Goal: Task Accomplishment & Management: Use online tool/utility

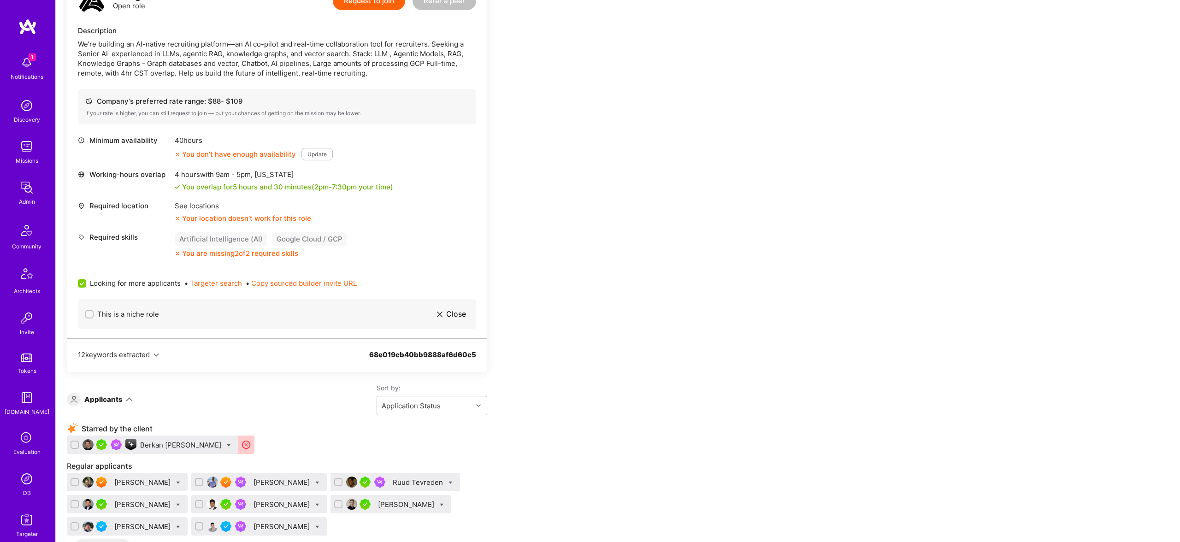
scroll to position [783, 0]
click at [168, 446] on div "Berkan [PERSON_NAME]" at bounding box center [181, 446] width 83 height 10
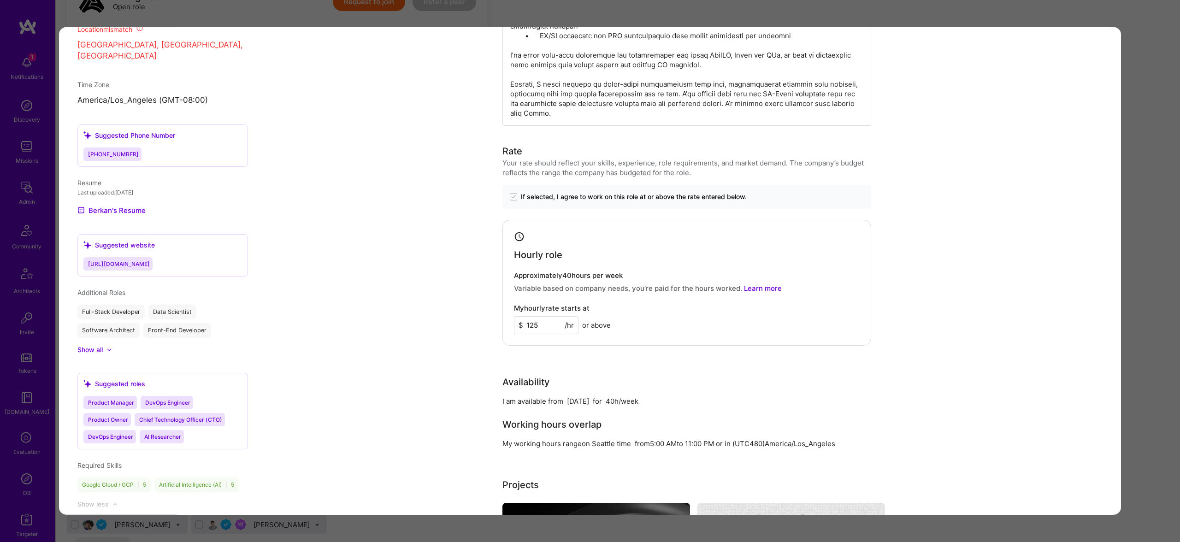
scroll to position [821, 0]
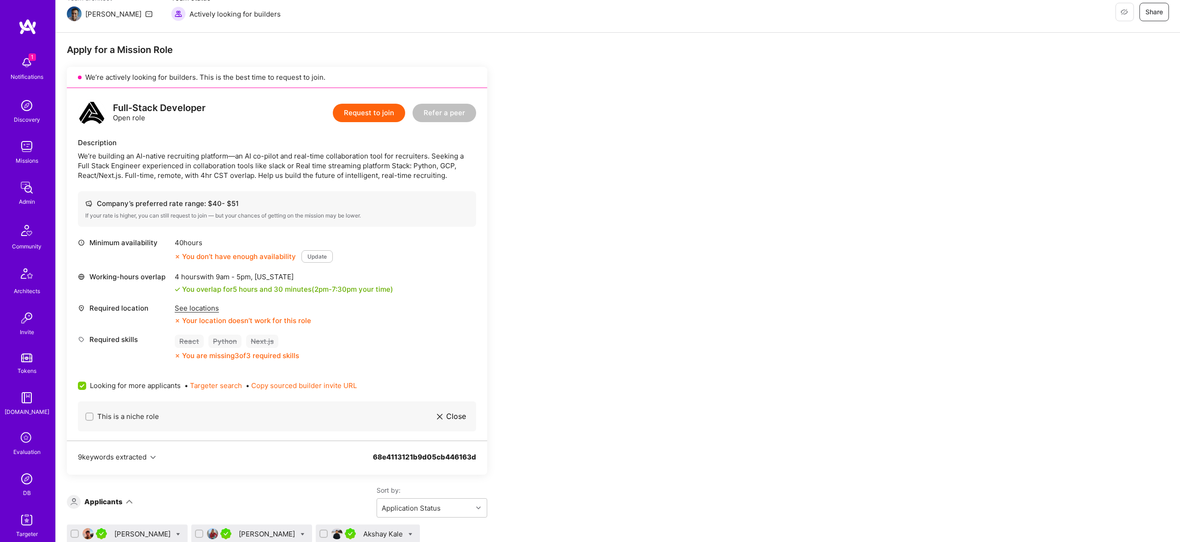
scroll to position [134, 0]
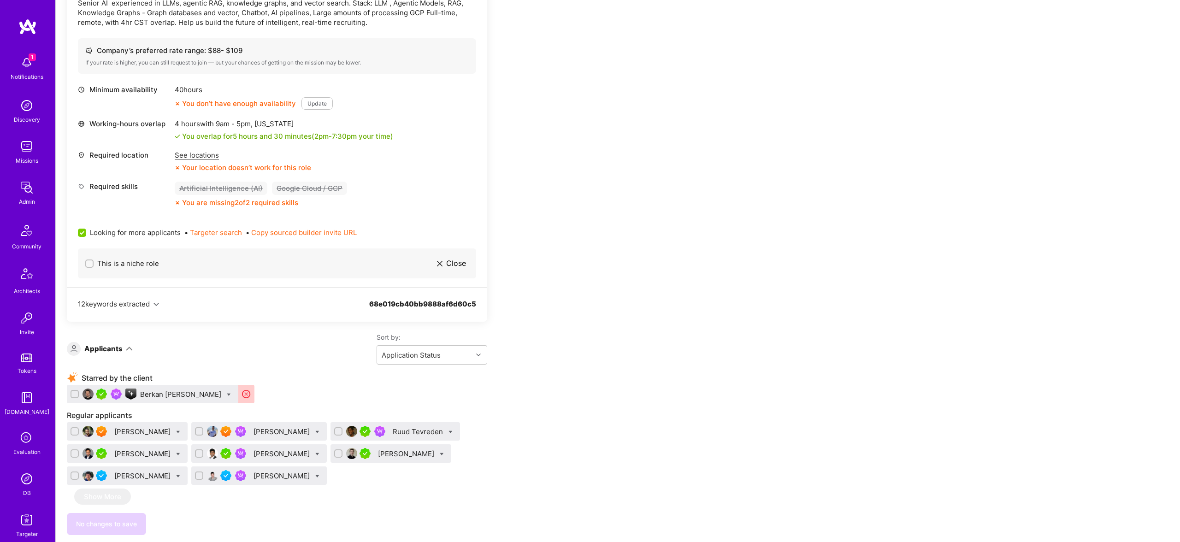
scroll to position [1061, 0]
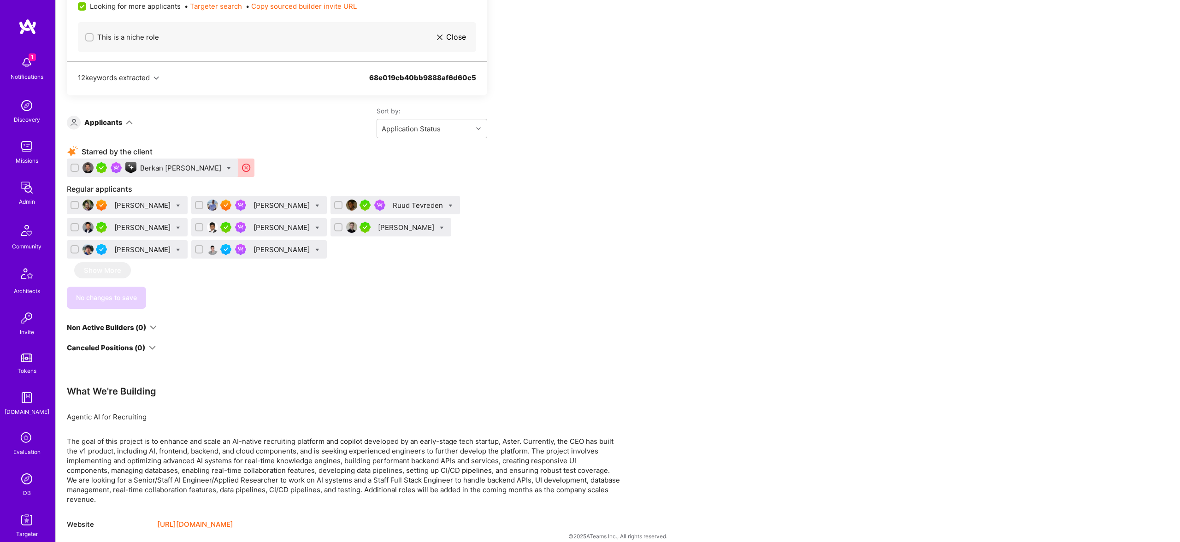
click at [29, 520] on img at bounding box center [27, 520] width 18 height 18
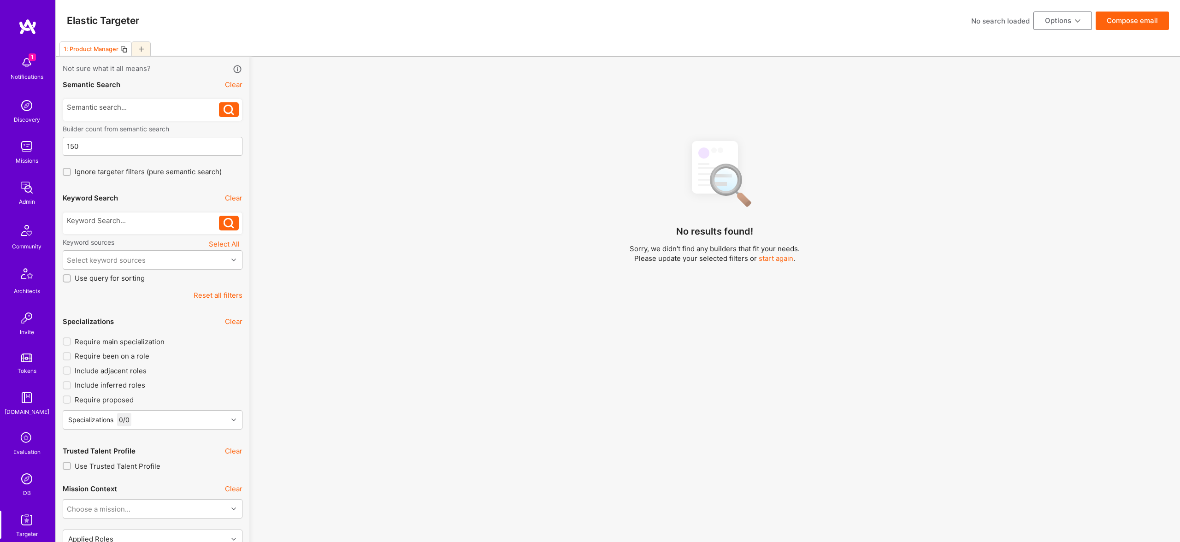
click at [143, 49] on icon at bounding box center [141, 49] width 5 height 5
click at [123, 50] on icon at bounding box center [122, 49] width 5 height 5
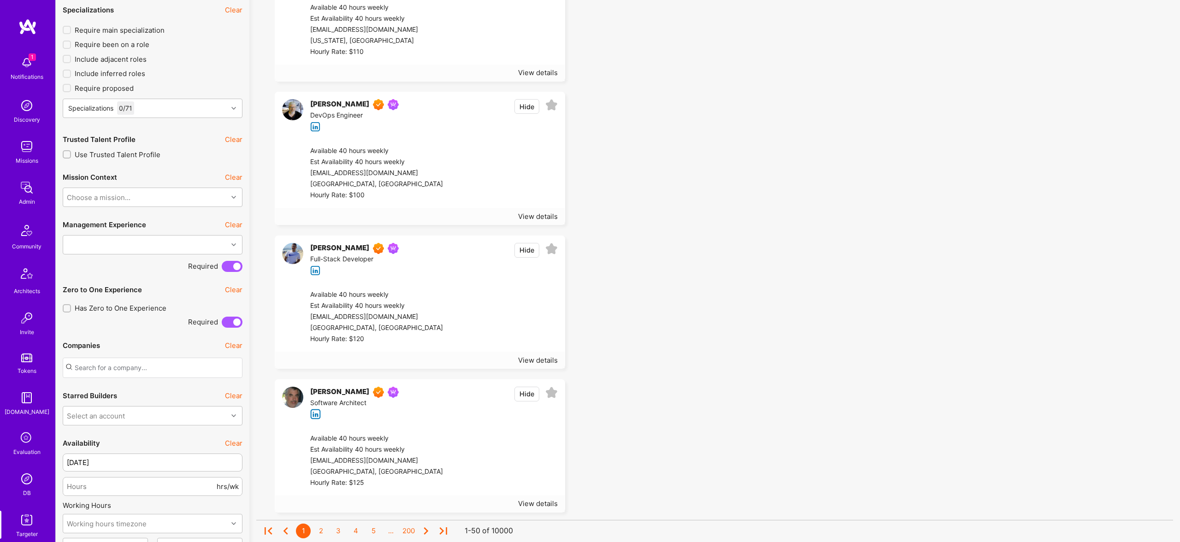
scroll to position [46, 0]
click at [202, 110] on div "Specializations 0 / 71" at bounding box center [145, 108] width 165 height 18
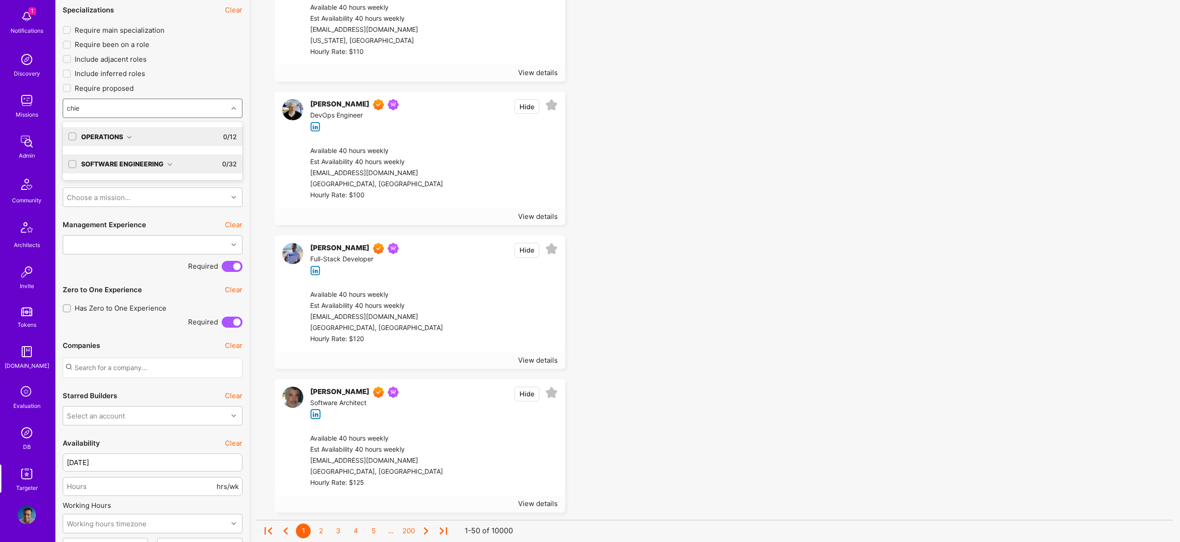
type input "chief"
click at [139, 138] on div "Operations 0 / 12" at bounding box center [157, 136] width 160 height 19
click at [102, 158] on div "Chief of Staff" at bounding box center [152, 156] width 169 height 10
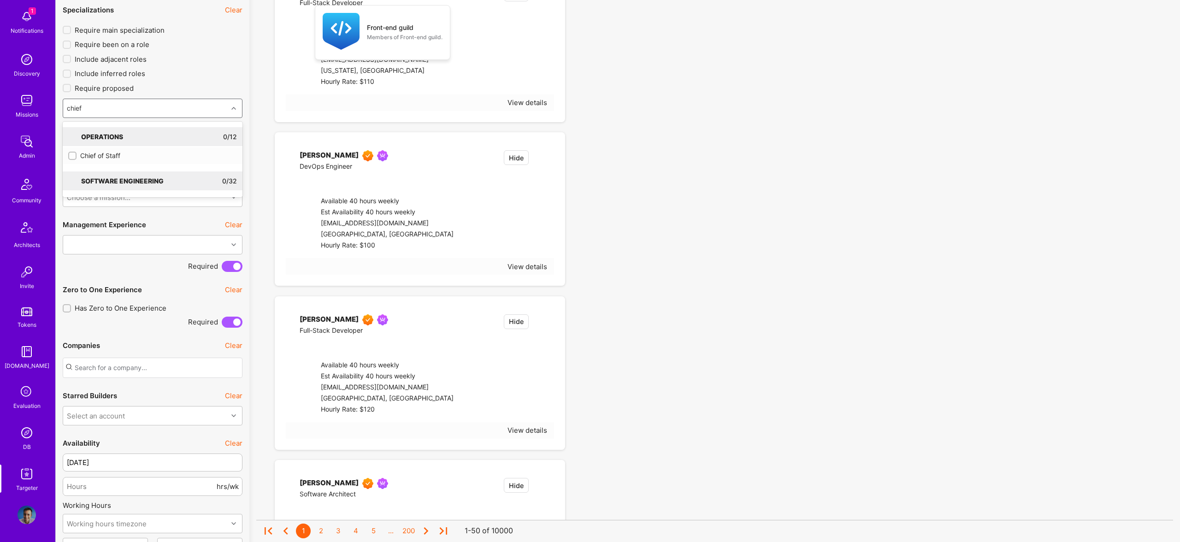
checkbox input "true"
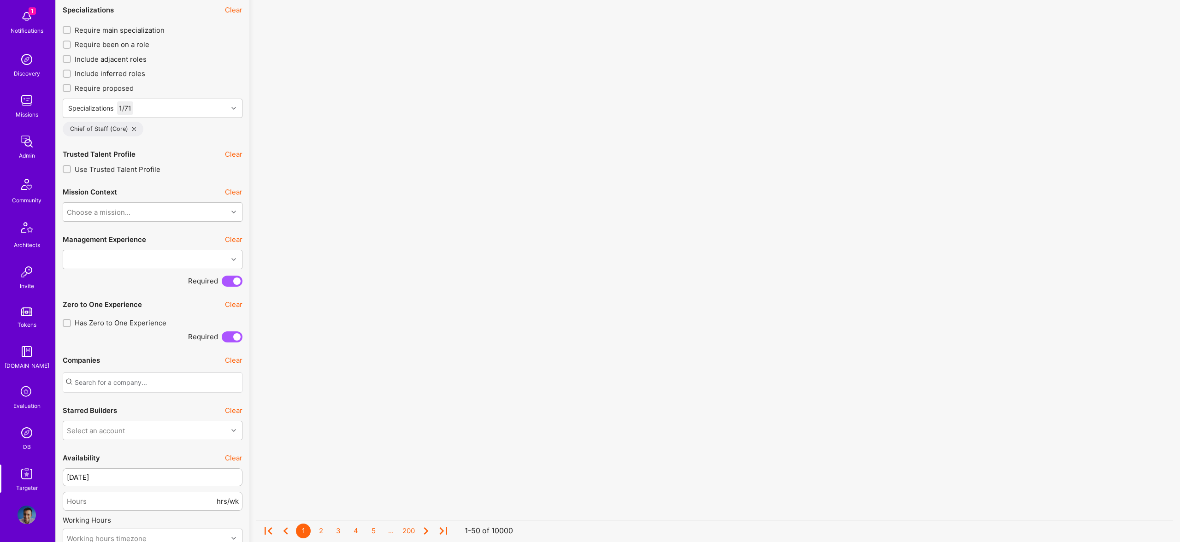
click at [799, 141] on div "No results found! Sorry, we didn't find any builders that fit your needs. Pleas…" at bounding box center [714, 38] width 917 height 434
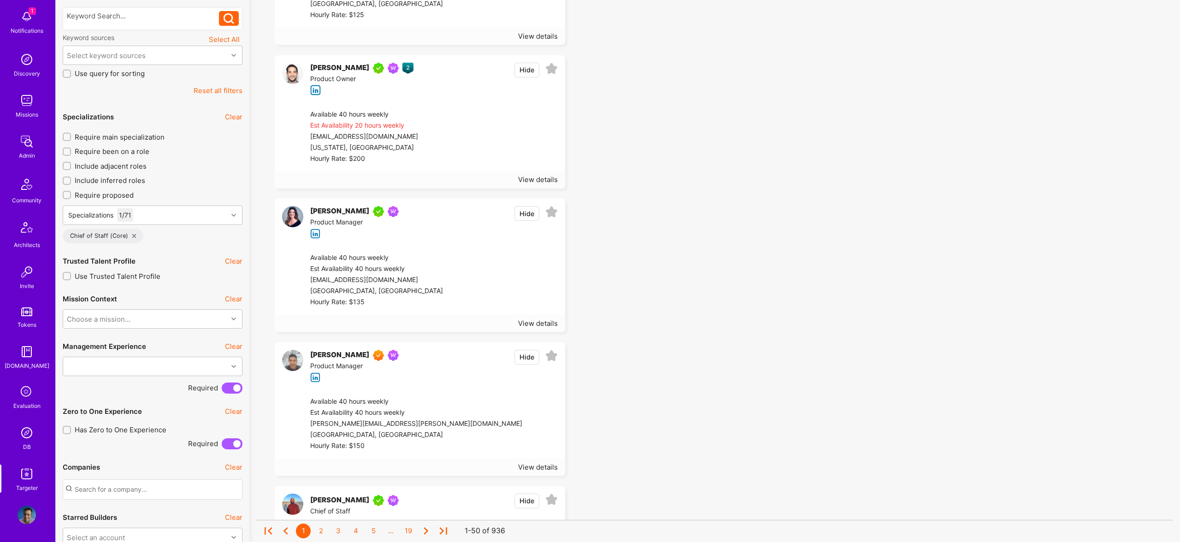
scroll to position [201, 0]
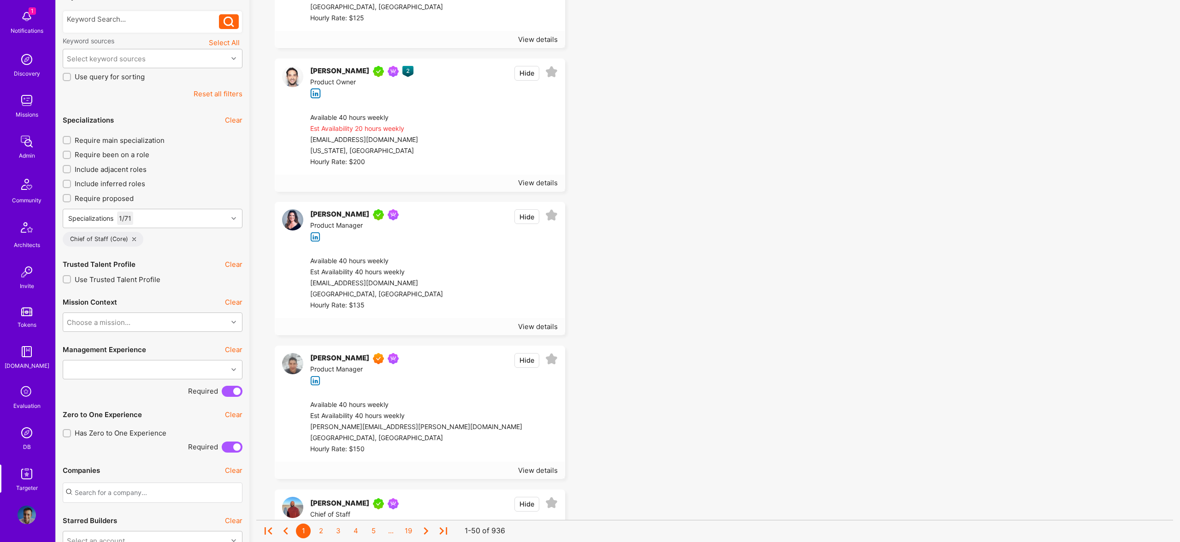
click at [127, 140] on span "Require main specialization" at bounding box center [120, 141] width 90 height 10
click at [71, 140] on input "Require main specialization" at bounding box center [68, 140] width 6 height 6
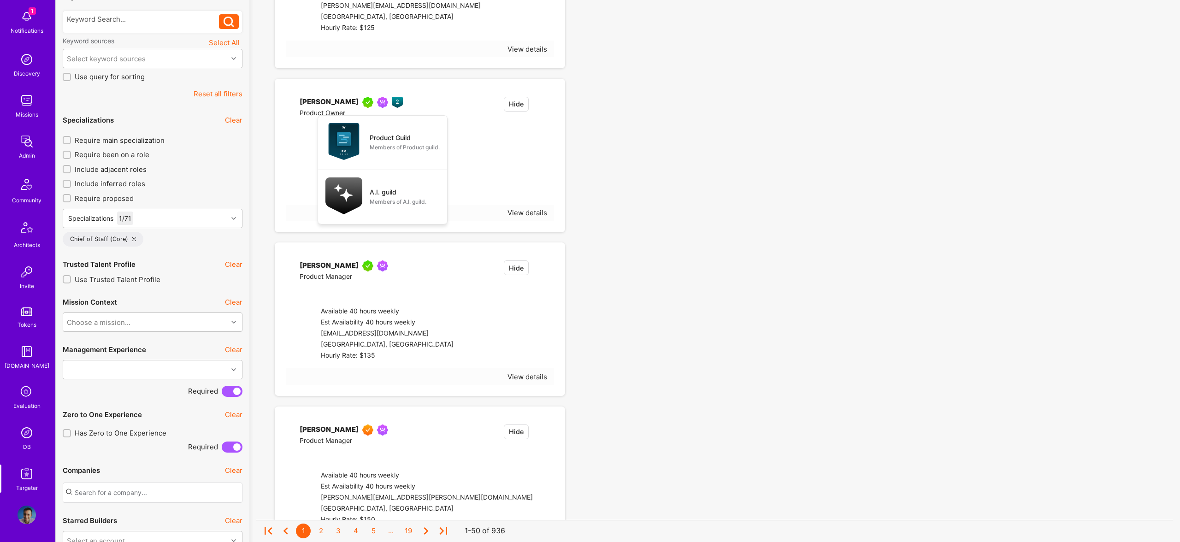
checkbox input "true"
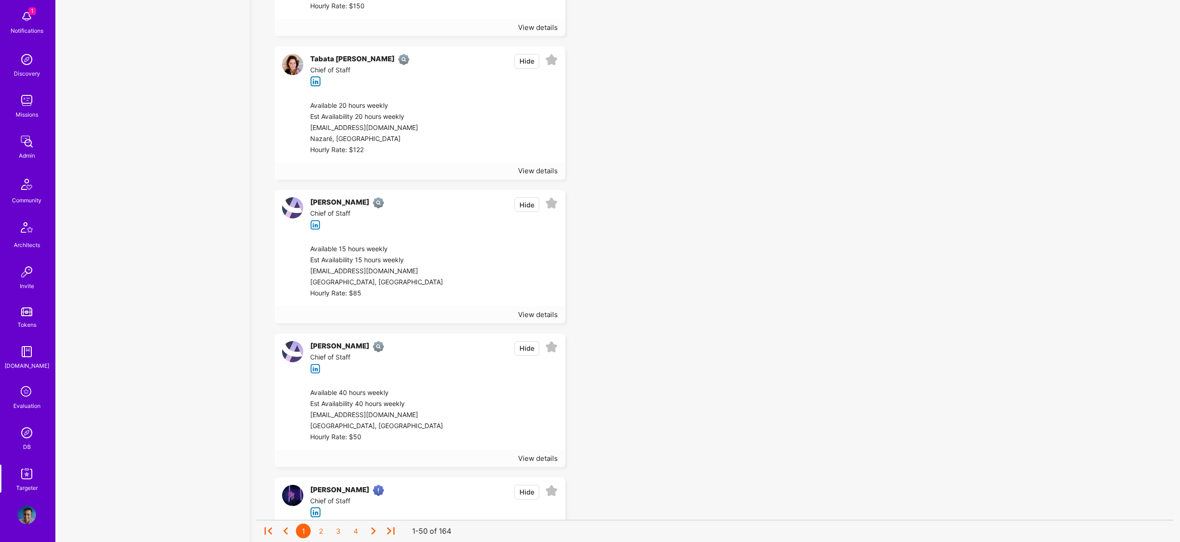
scroll to position [232, 0]
